Goal: Information Seeking & Learning: Learn about a topic

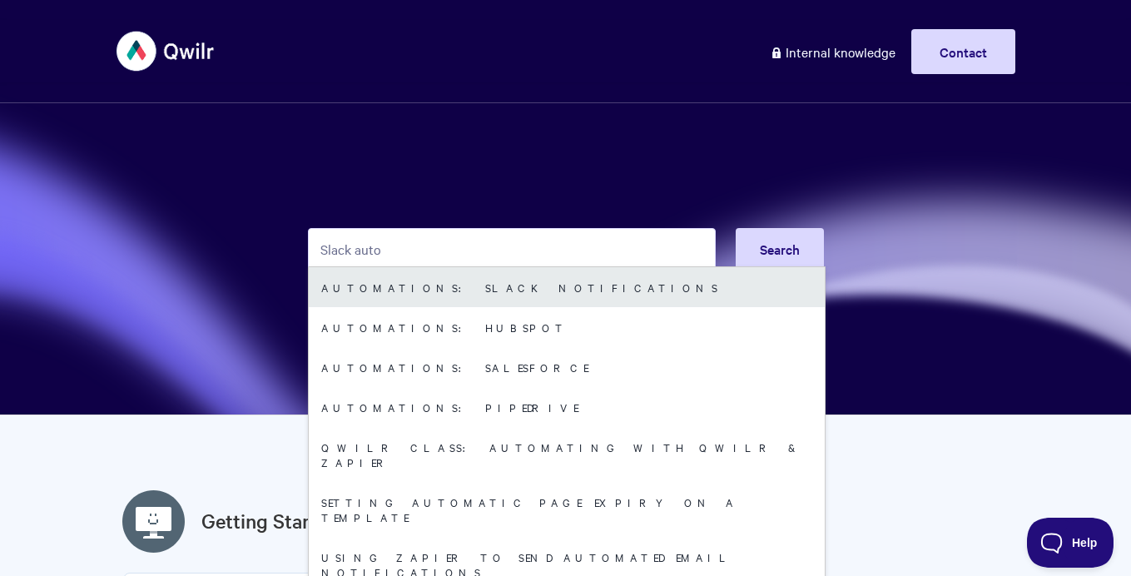
type input "Slack auto"
click at [585, 294] on link "Automations: Slack Notifications" at bounding box center [567, 287] width 516 height 40
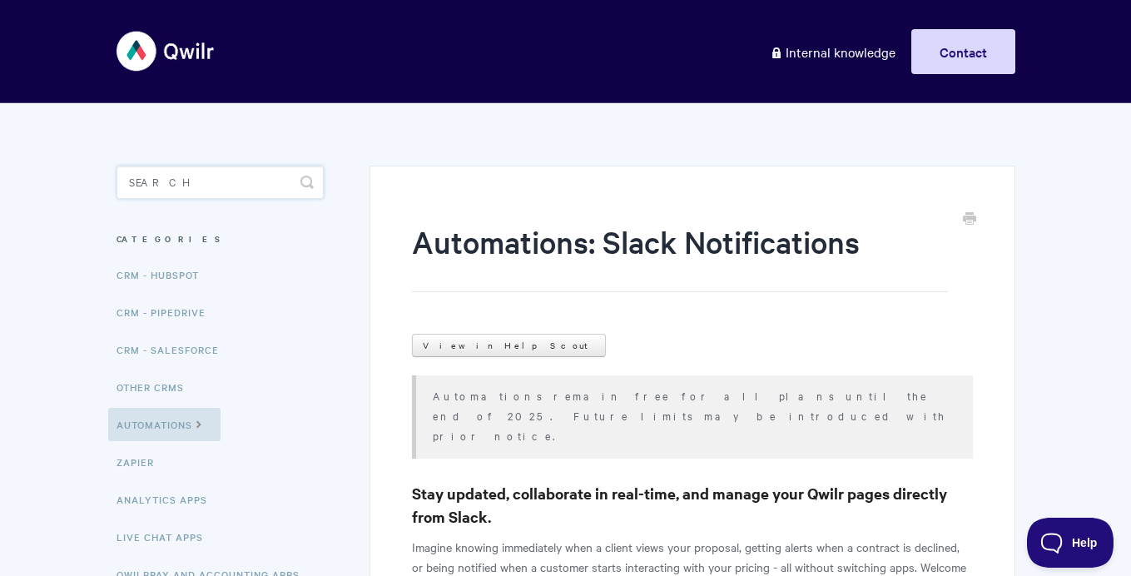
click at [183, 176] on input "Search" at bounding box center [220, 182] width 207 height 33
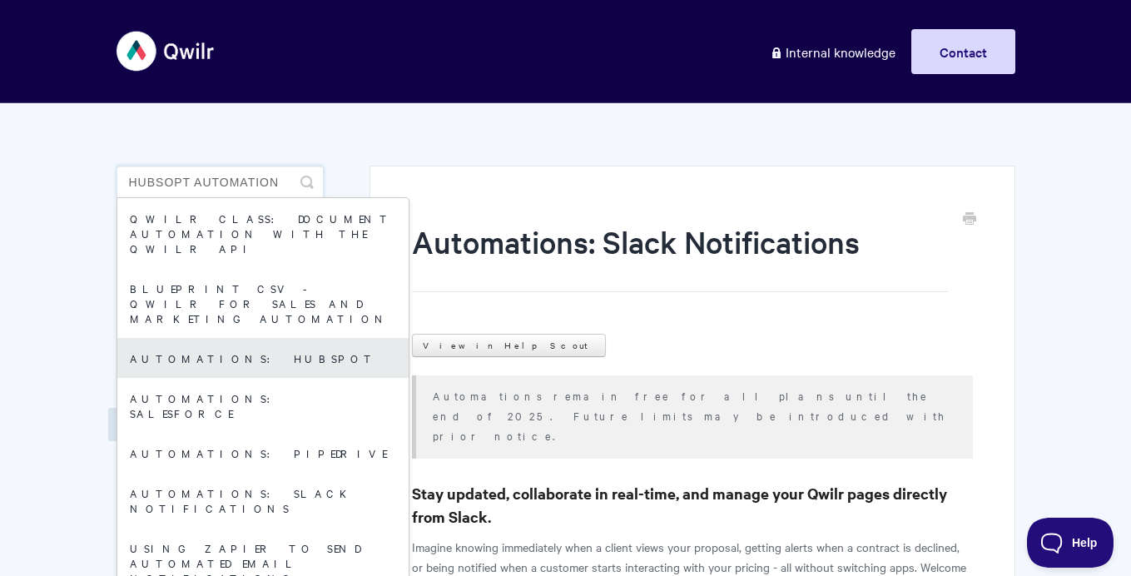
type input "Hubsopt automation"
click at [302, 338] on link "Automations: HubSpot" at bounding box center [262, 358] width 291 height 40
